Goal: Task Accomplishment & Management: Use online tool/utility

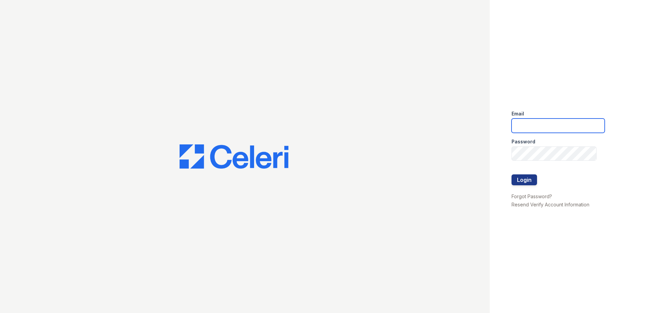
type input "[EMAIL_ADDRESS][DOMAIN_NAME]"
click at [509, 182] on div "Email [EMAIL_ADDRESS][DOMAIN_NAME] Password Login Forgot Password? Resend Verif…" at bounding box center [571, 156] width 163 height 313
click at [520, 180] on button "Login" at bounding box center [525, 179] width 26 height 11
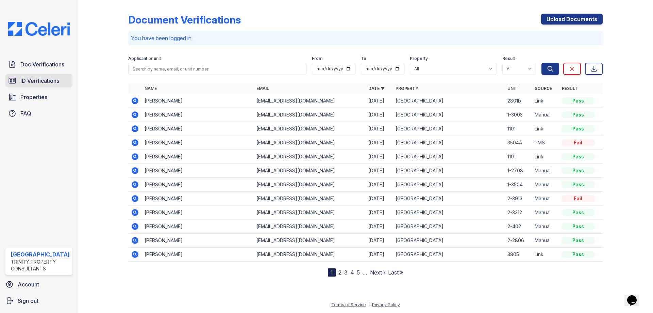
click at [40, 78] on span "ID Verifications" at bounding box center [39, 81] width 39 height 8
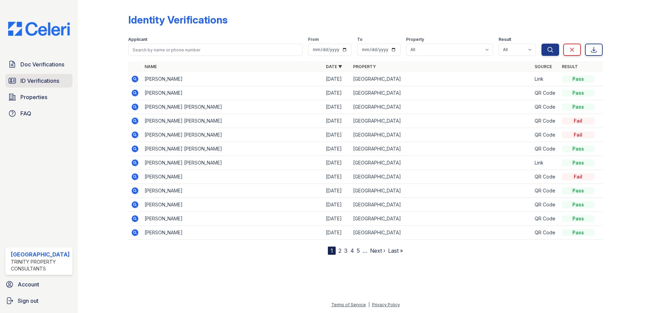
click at [69, 81] on link "ID Verifications" at bounding box center [38, 81] width 67 height 14
